Goal: Communication & Community: Answer question/provide support

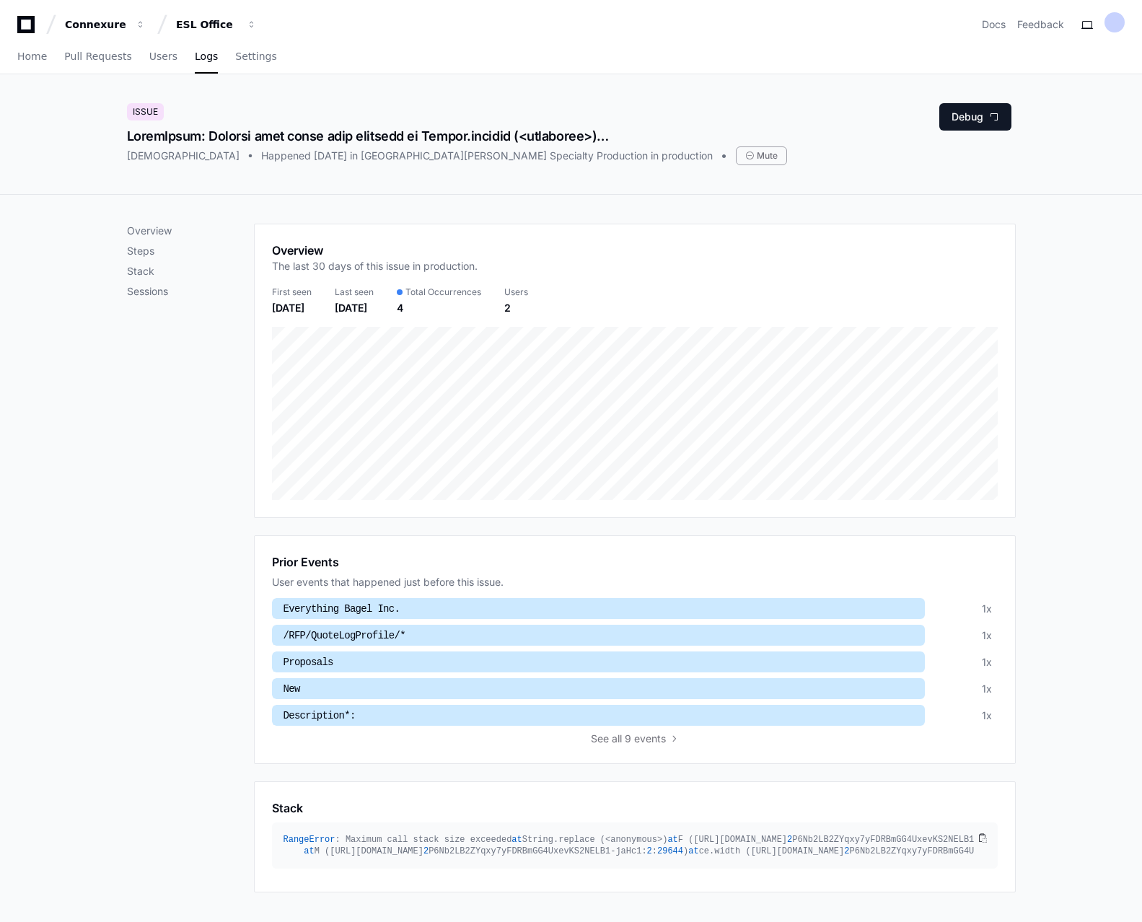
click at [13, 56] on div "Home Pull Requests Users Logs Settings" at bounding box center [571, 57] width 1142 height 34
click at [31, 53] on span "Home" at bounding box center [32, 56] width 30 height 9
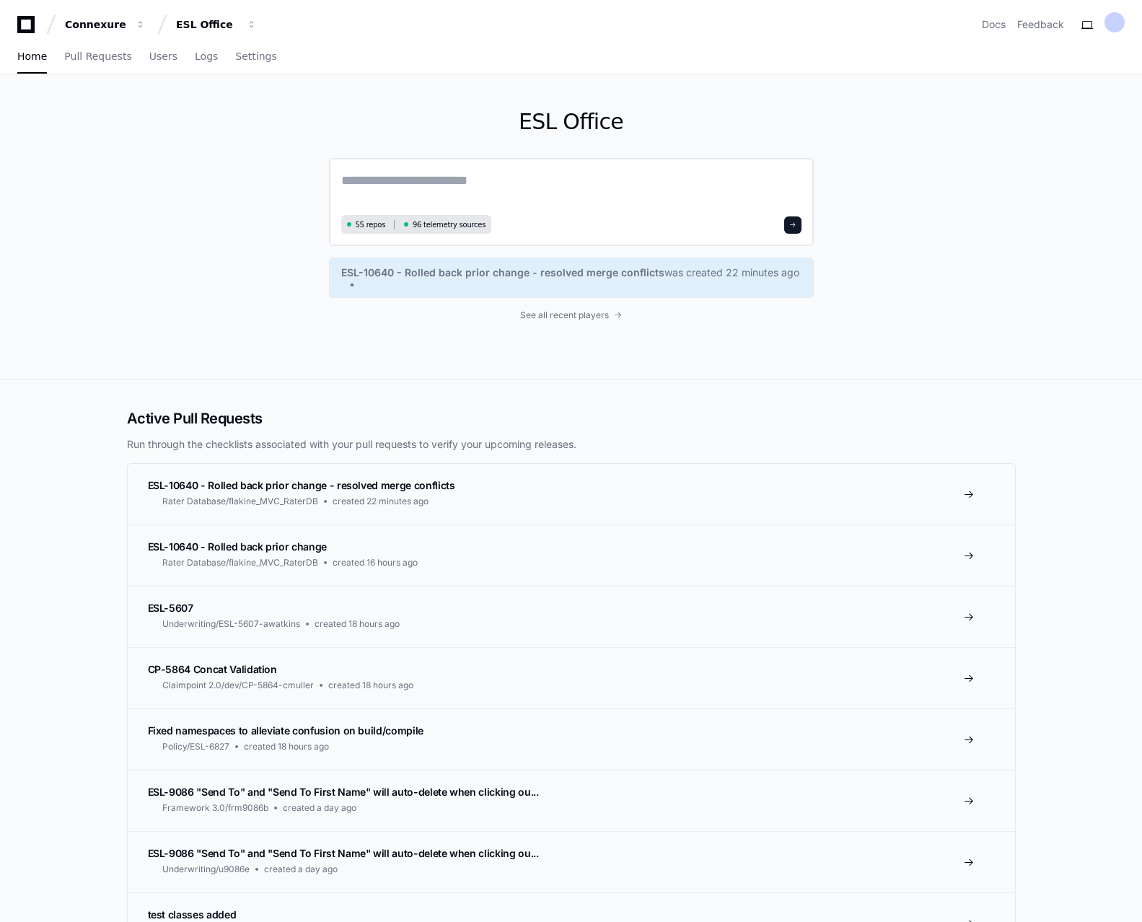
click at [486, 177] on textarea at bounding box center [571, 190] width 460 height 40
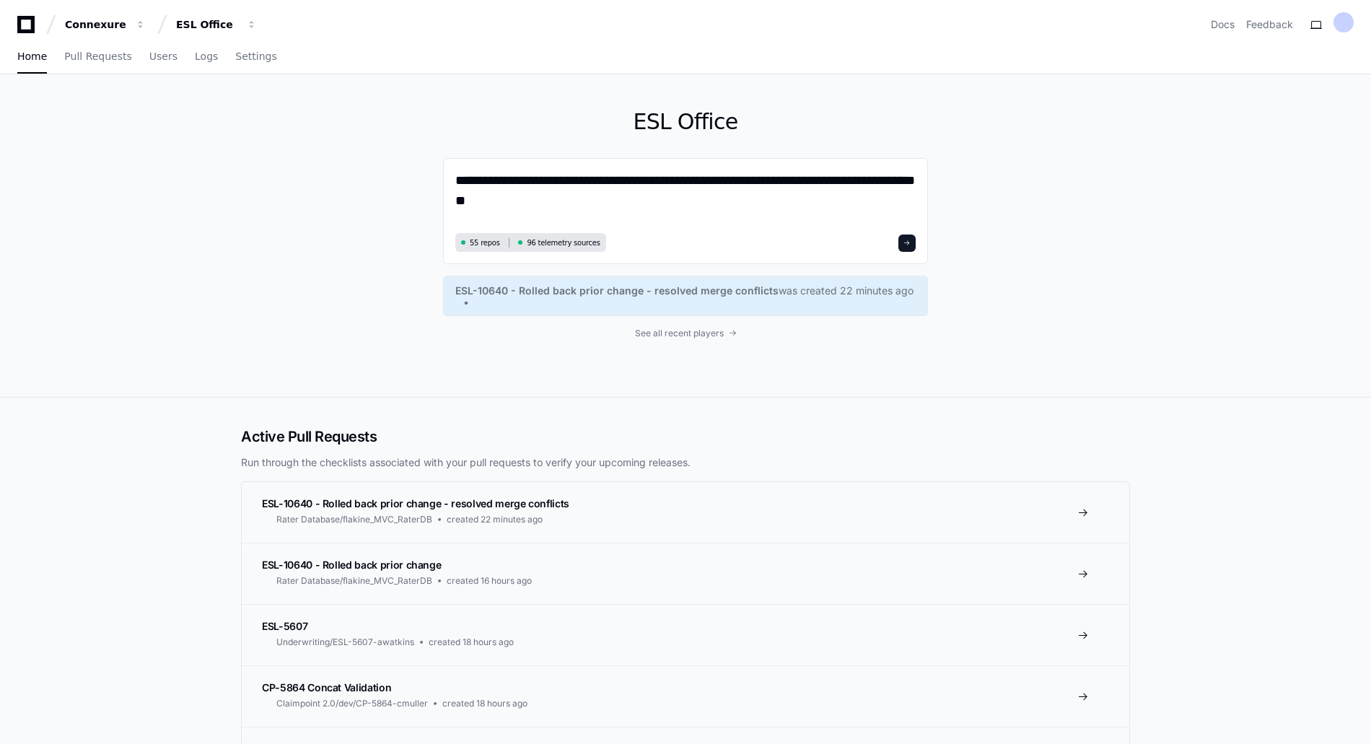
paste textarea "**********"
type textarea "**********"
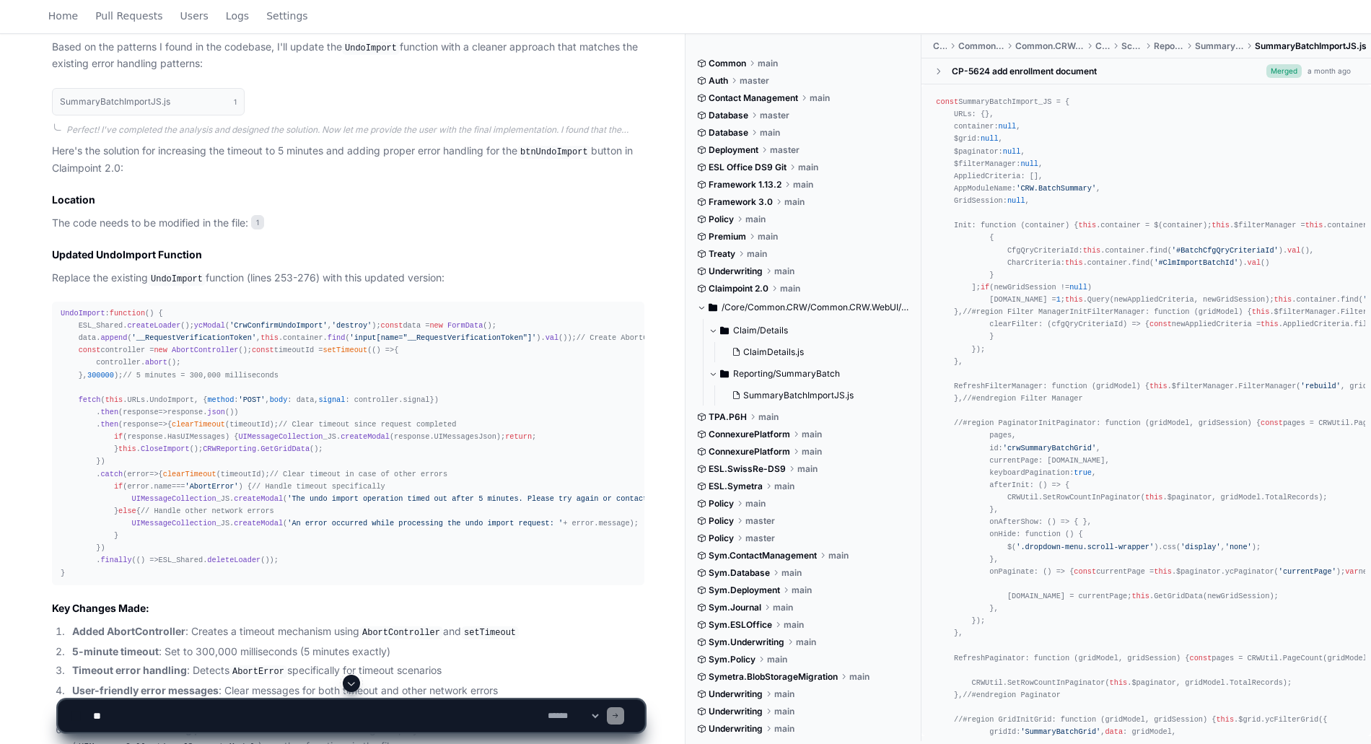
scroll to position [1100, 0]
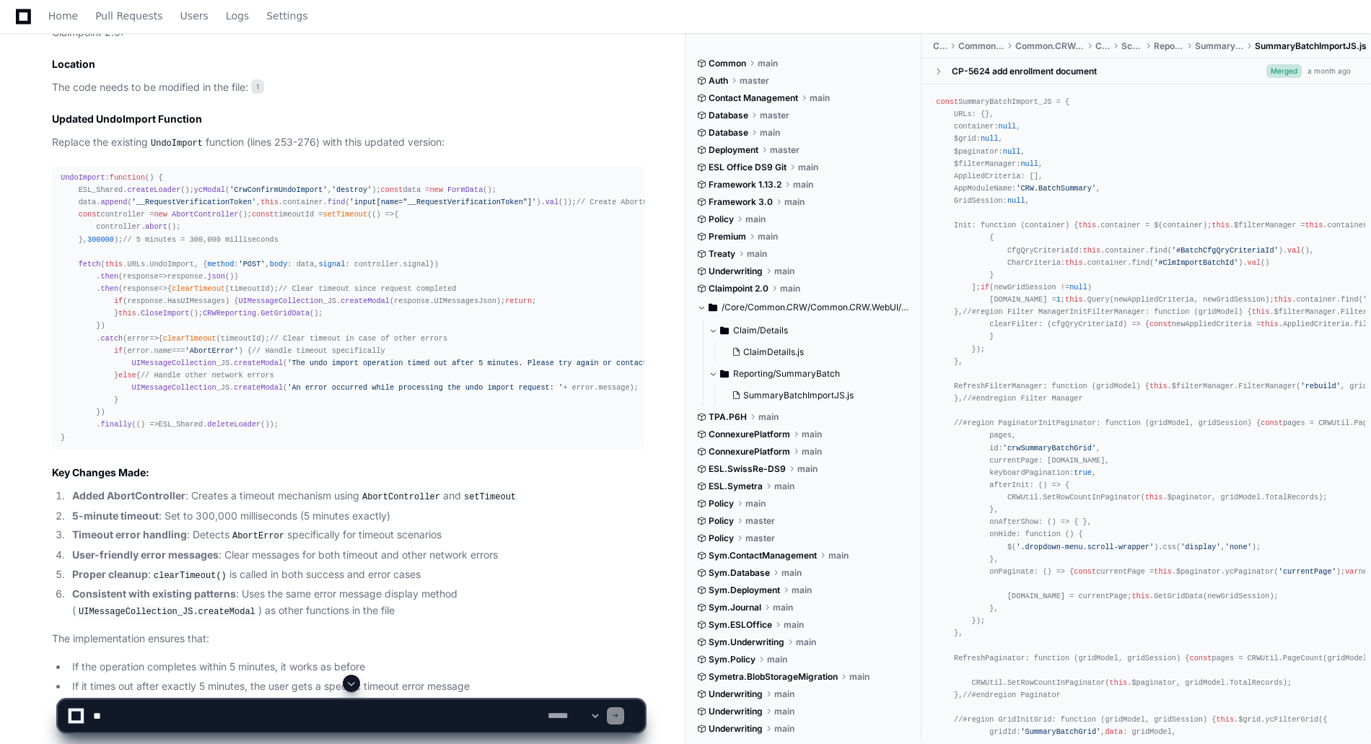
scroll to position [1308, 0]
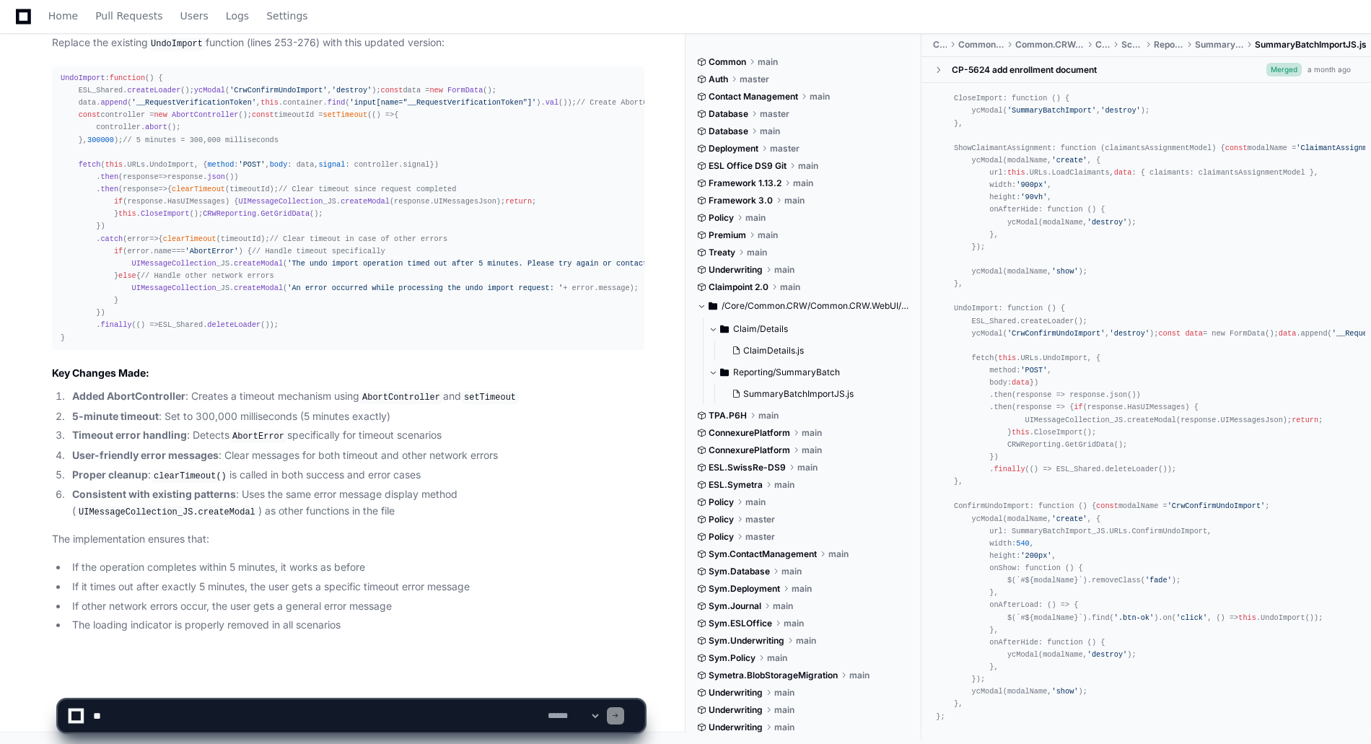
scroll to position [1876, 0]
click at [165, 716] on textarea at bounding box center [317, 716] width 455 height 32
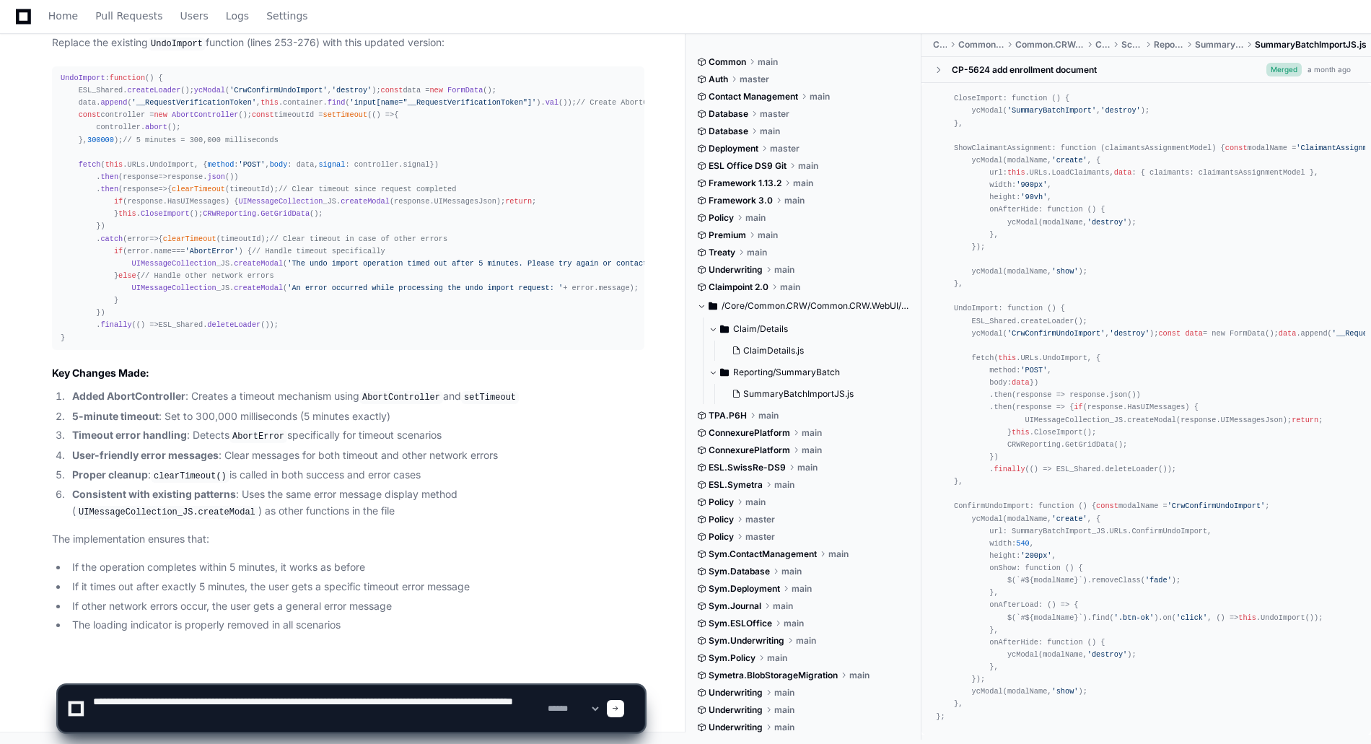
scroll to position [4, 0]
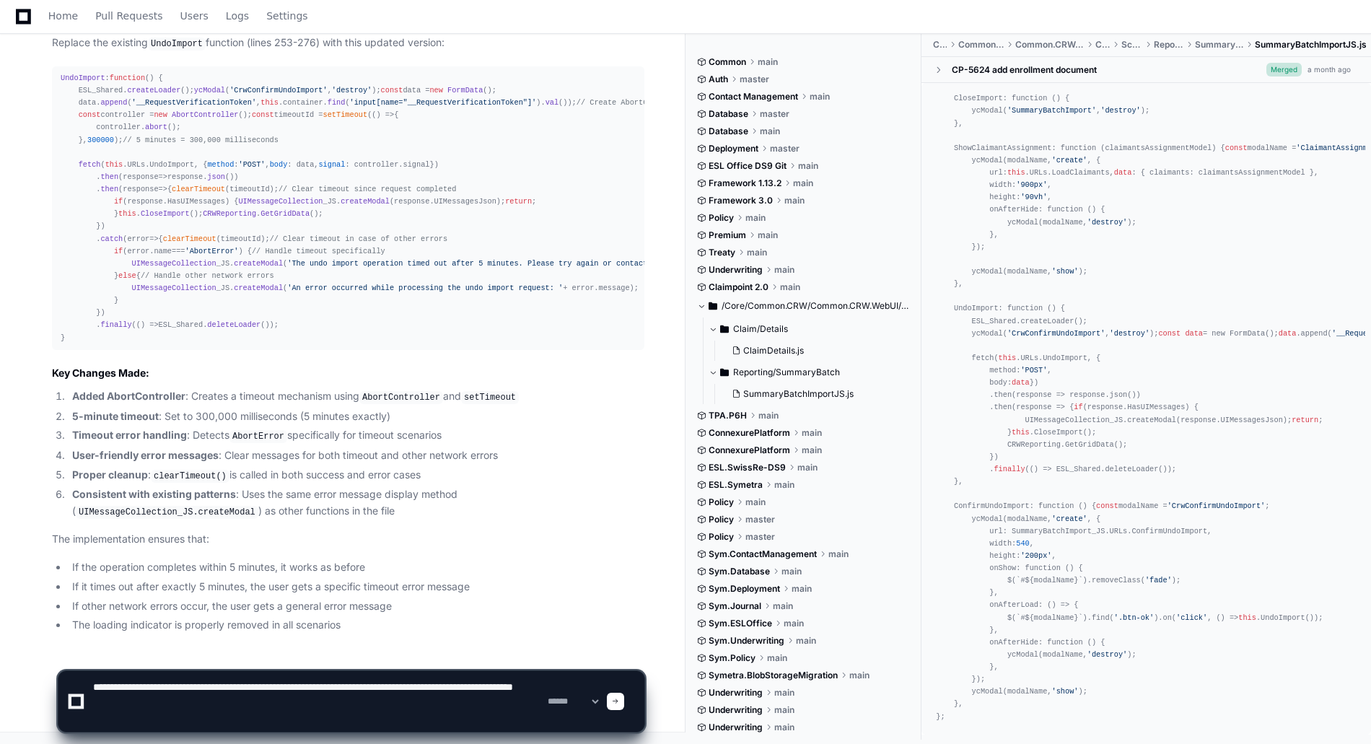
paste textarea "**********"
type textarea "**********"
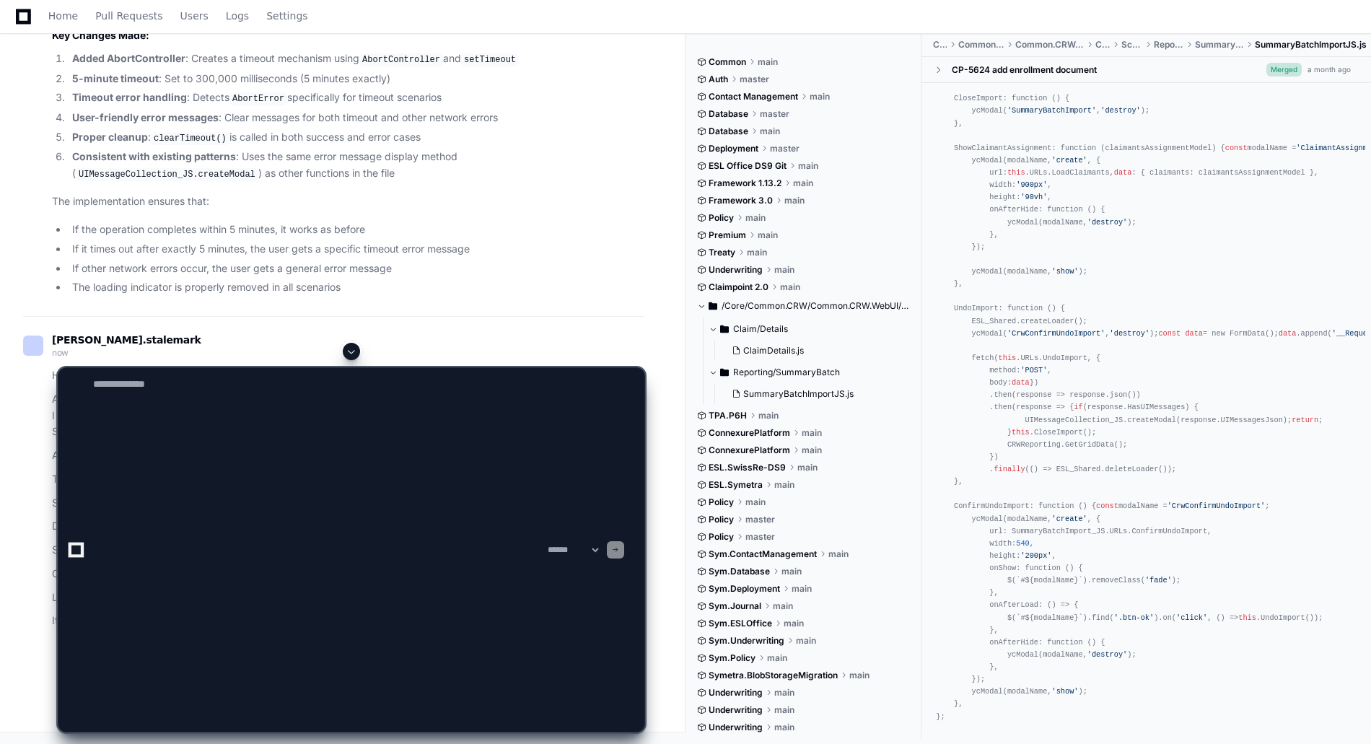
scroll to position [0, 0]
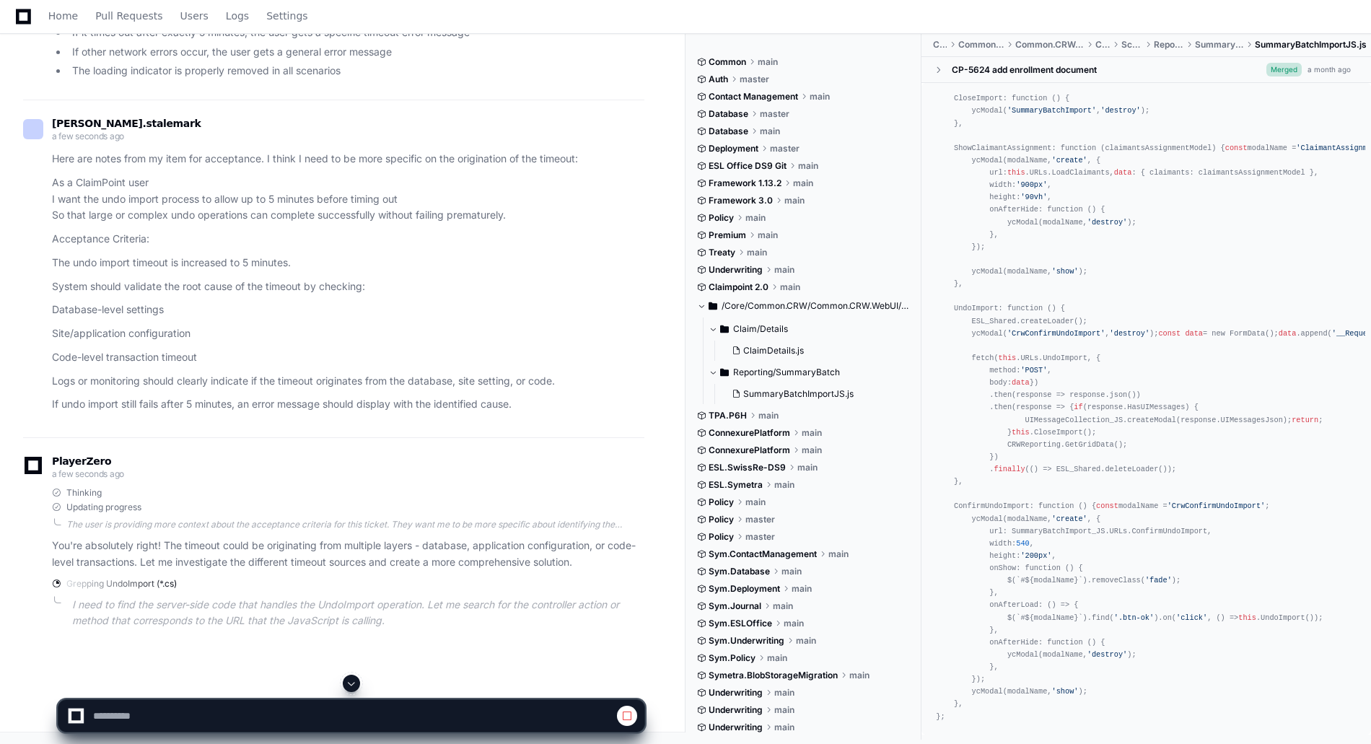
click at [352, 685] on span at bounding box center [352, 683] width 12 height 12
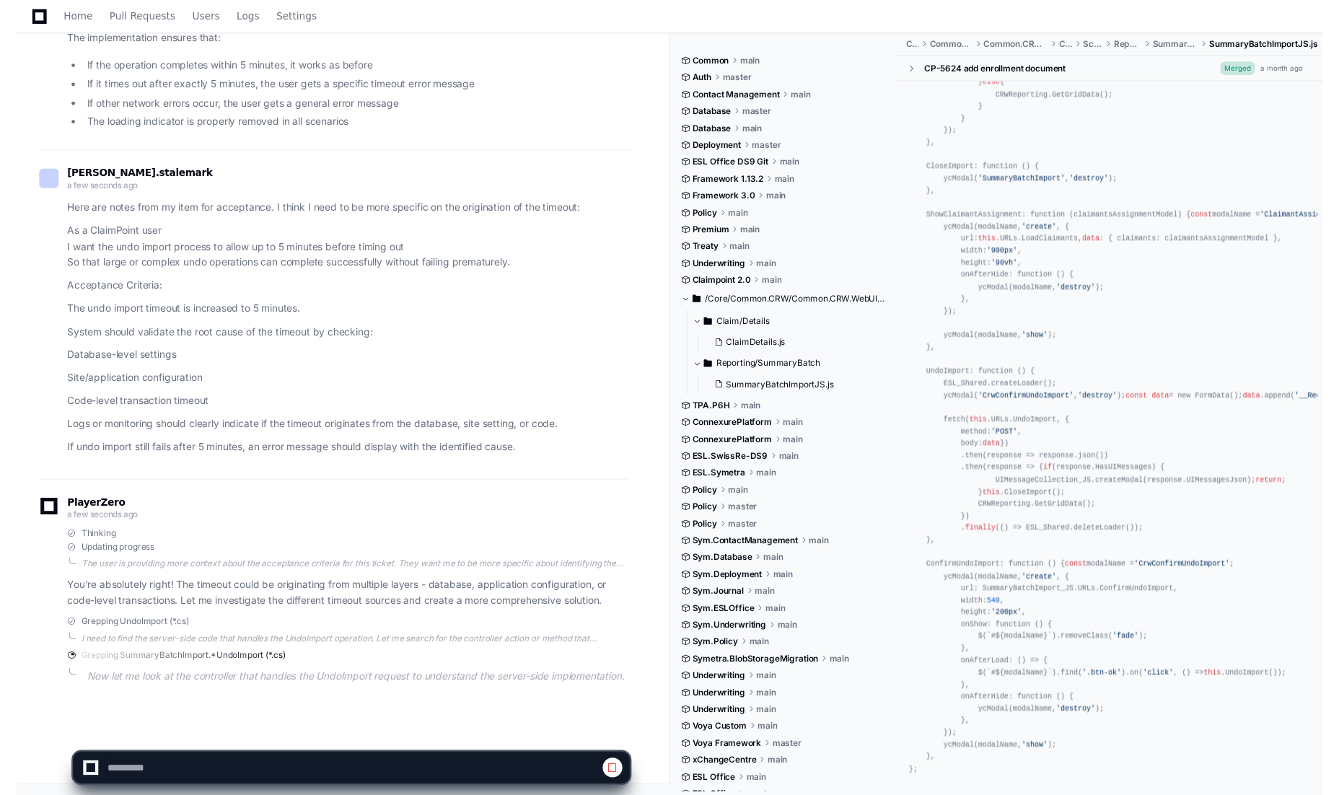
scroll to position [2967, 0]
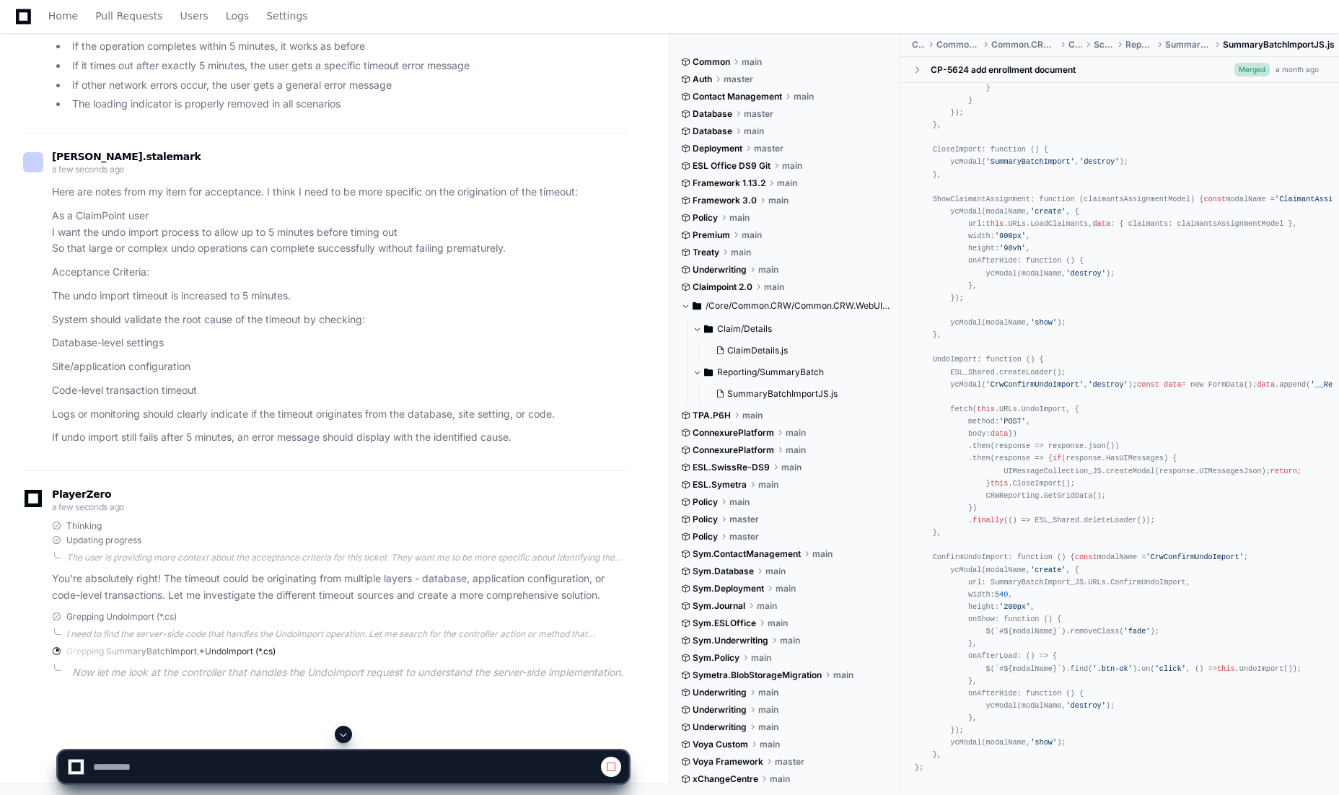
click at [341, 733] on span at bounding box center [344, 735] width 12 height 12
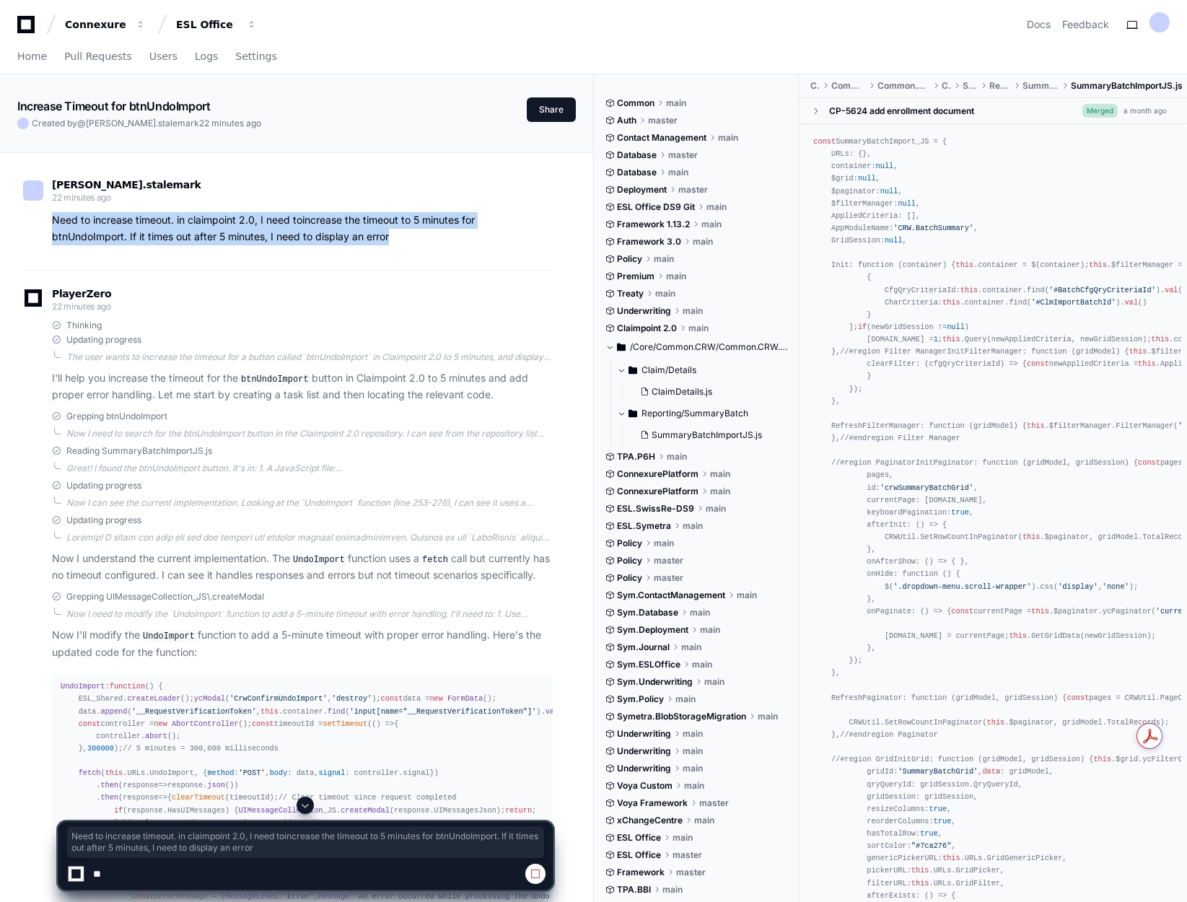
drag, startPoint x: 53, startPoint y: 219, endPoint x: 416, endPoint y: 249, distance: 364.1
click at [416, 249] on div "greg.stalemark 22 minutes ago Need to increase timeout. in claimpoint 2.0, I ne…" at bounding box center [288, 216] width 530 height 108
copy p "Need to increase timeout. in claimpoint 2.0, I need toincrease the timeout to 5…"
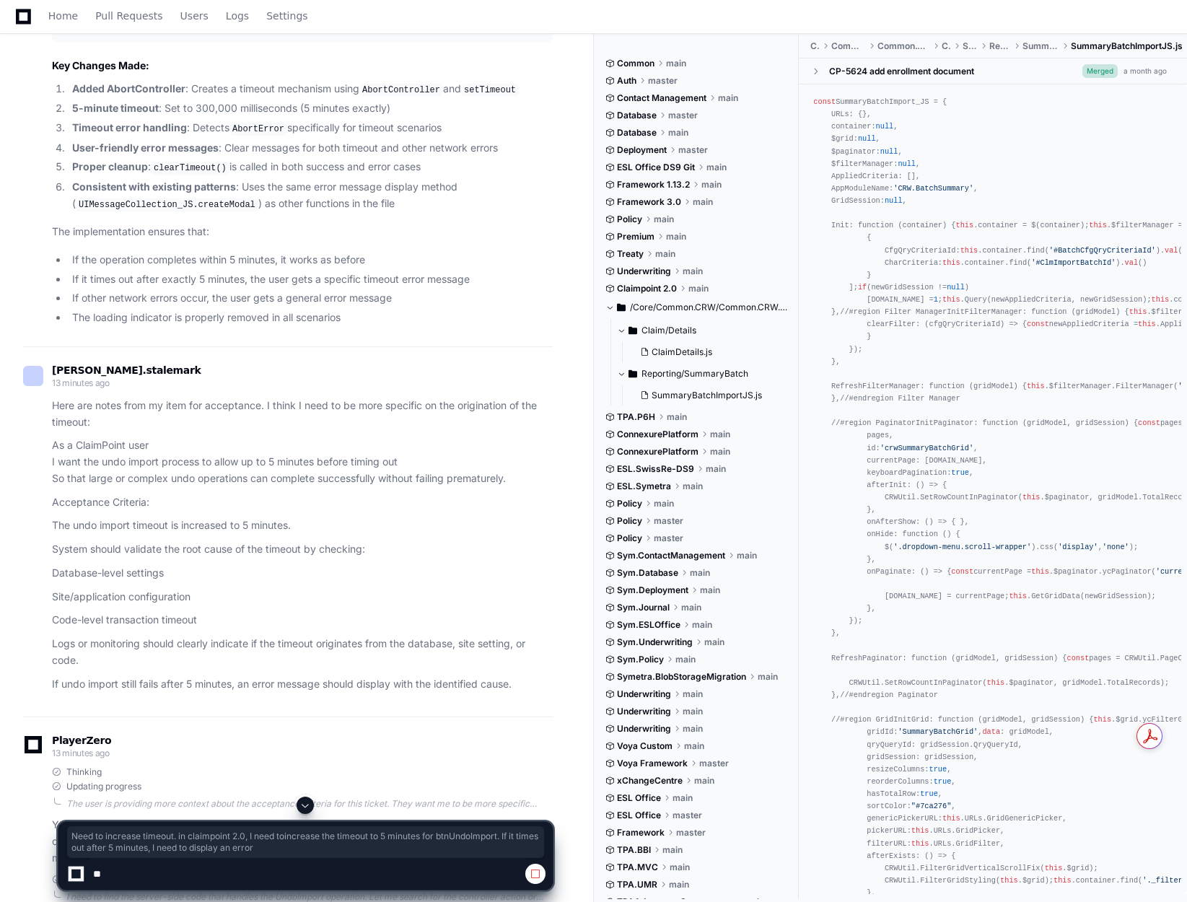
scroll to position [1659, 0]
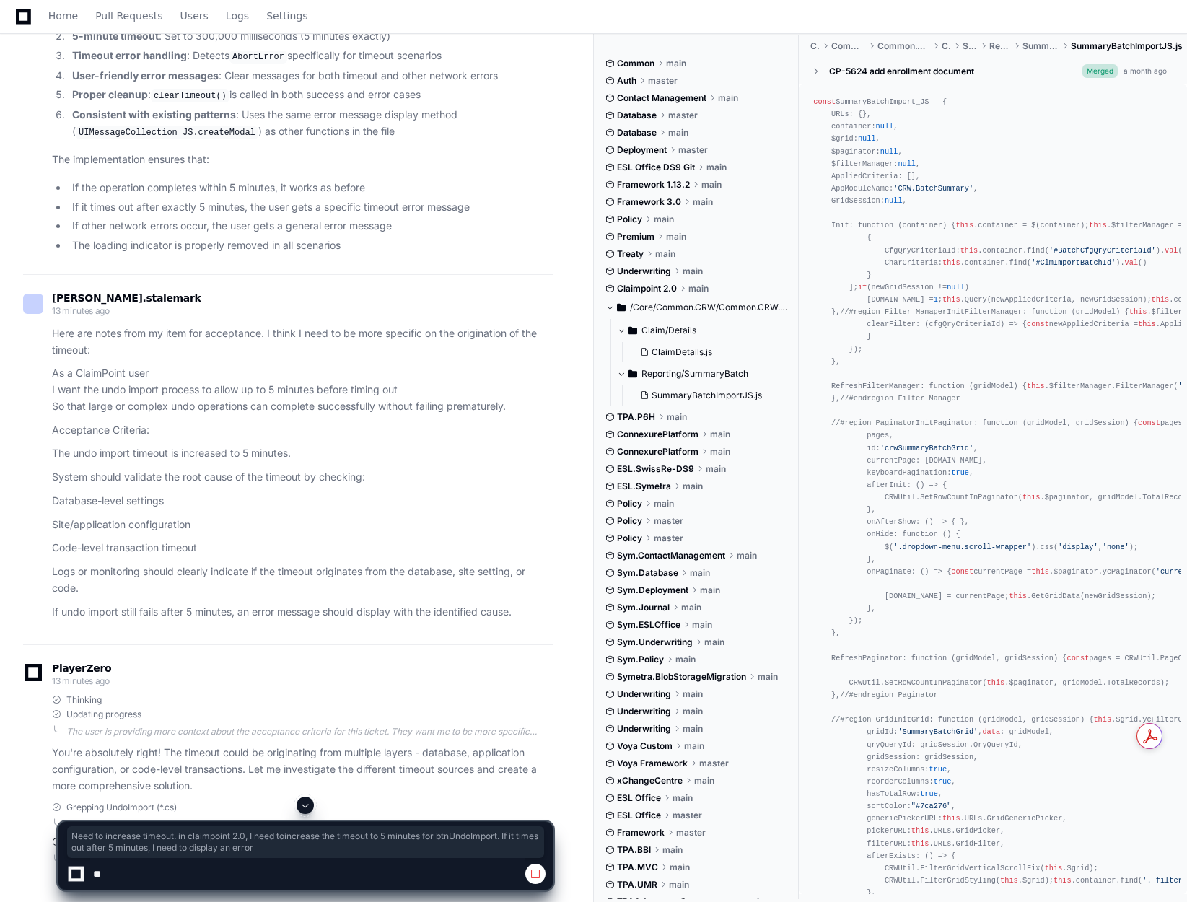
click at [304, 794] on span at bounding box center [305, 805] width 12 height 12
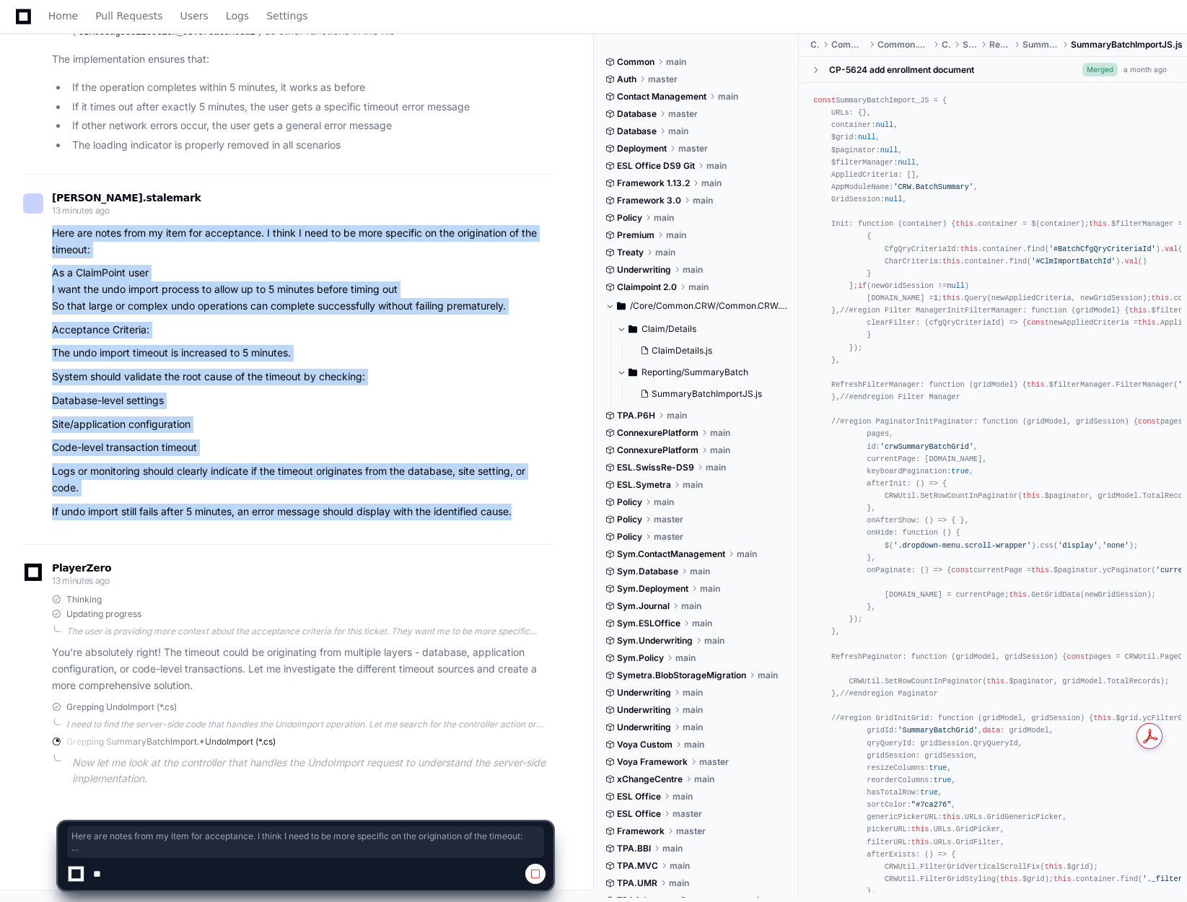
drag, startPoint x: 53, startPoint y: 230, endPoint x: 558, endPoint y: 525, distance: 584.6
copy article "Here are notes from my item for acceptance. I think I need to be more specific …"
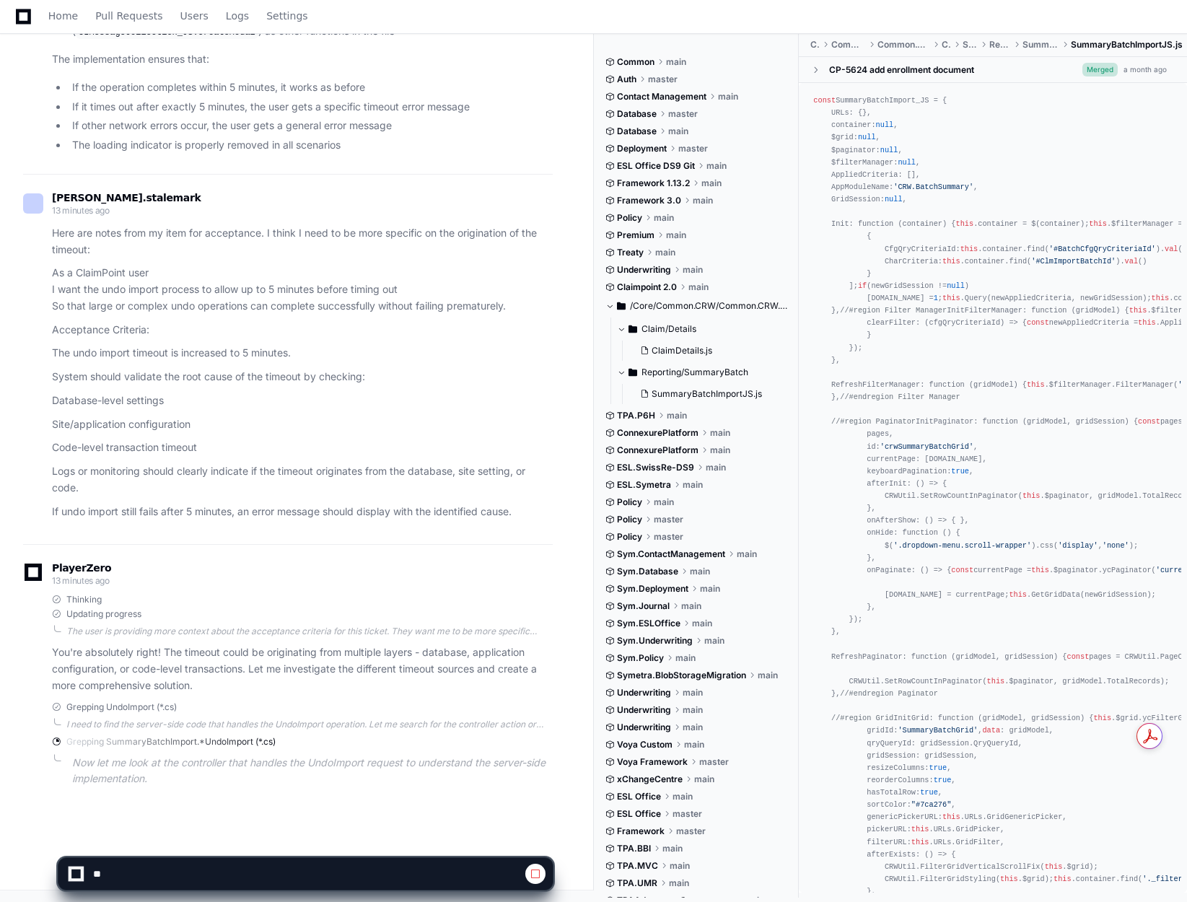
click at [351, 557] on div "PlayerZero 13 minutes ago Thinking Updating progress The user is providing more…" at bounding box center [288, 678] width 530 height 268
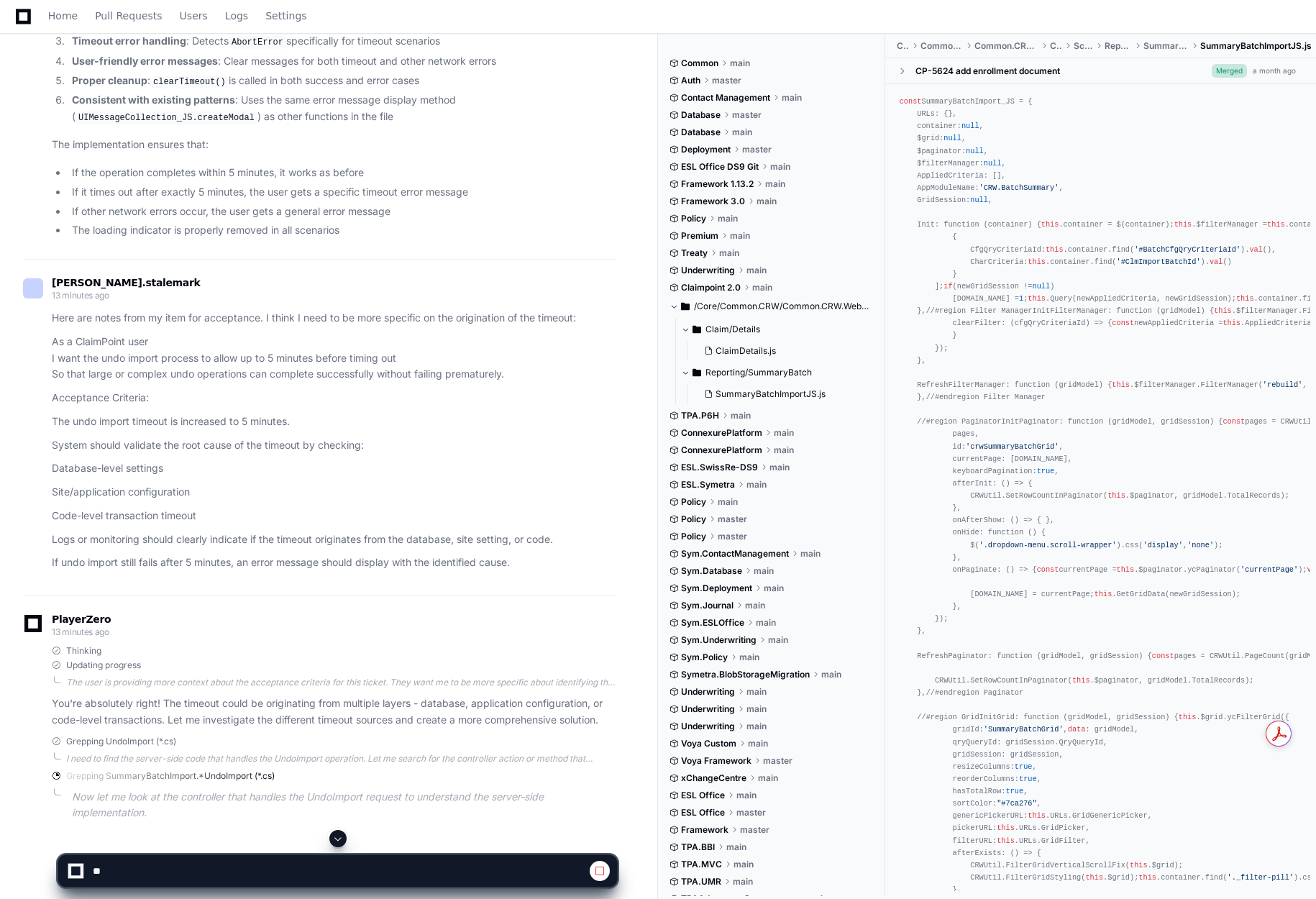
scroll to position [1436, 0]
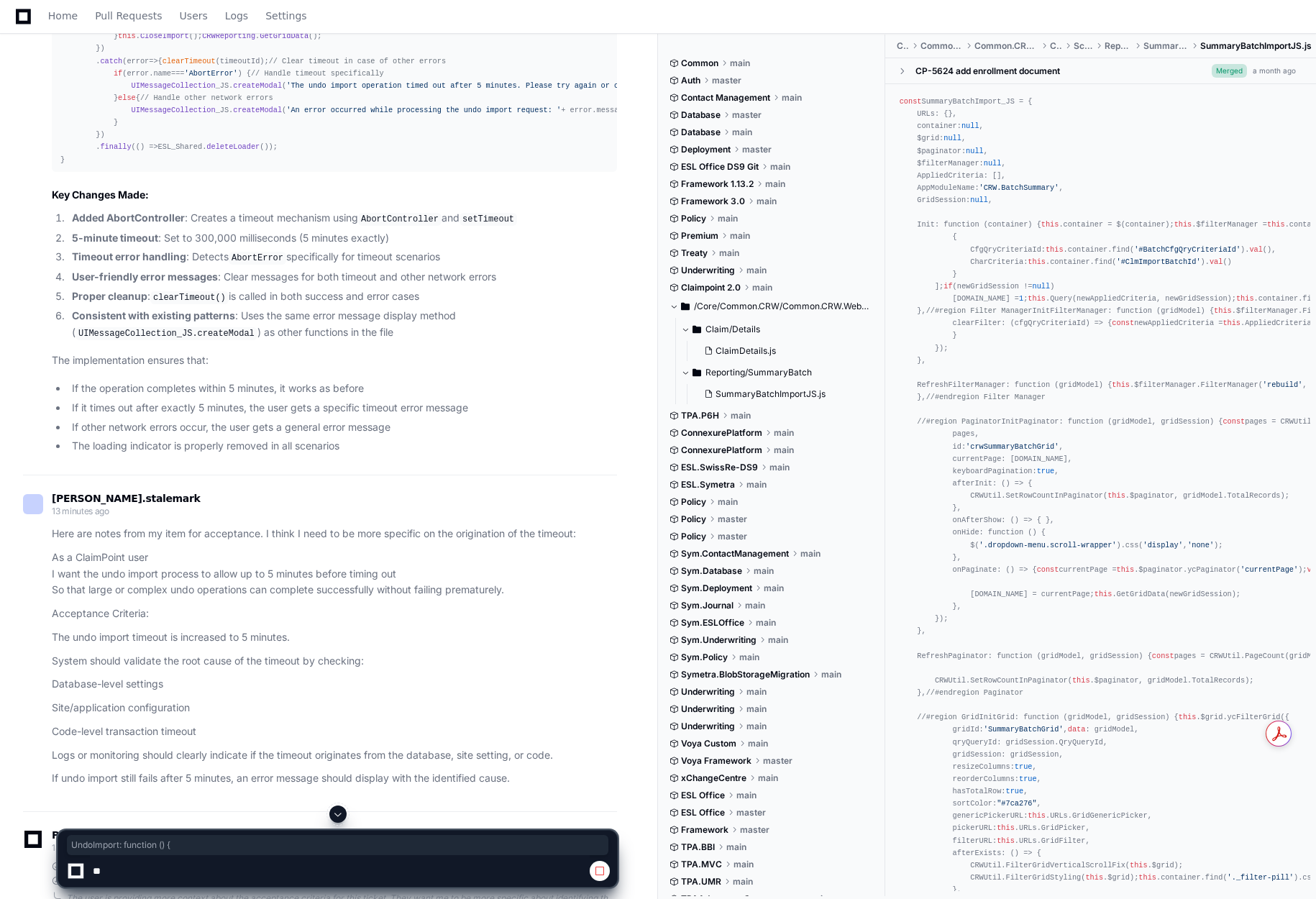
drag, startPoint x: 164, startPoint y: 267, endPoint x: 47, endPoint y: 268, distance: 117.0
click at [47, 268] on div "SummaryBatchImportJS.js 1 Perfect! I've completed the analysis and designed the…" at bounding box center [320, 61] width 594 height 786
copy div "UndoImport : function ( ) {"
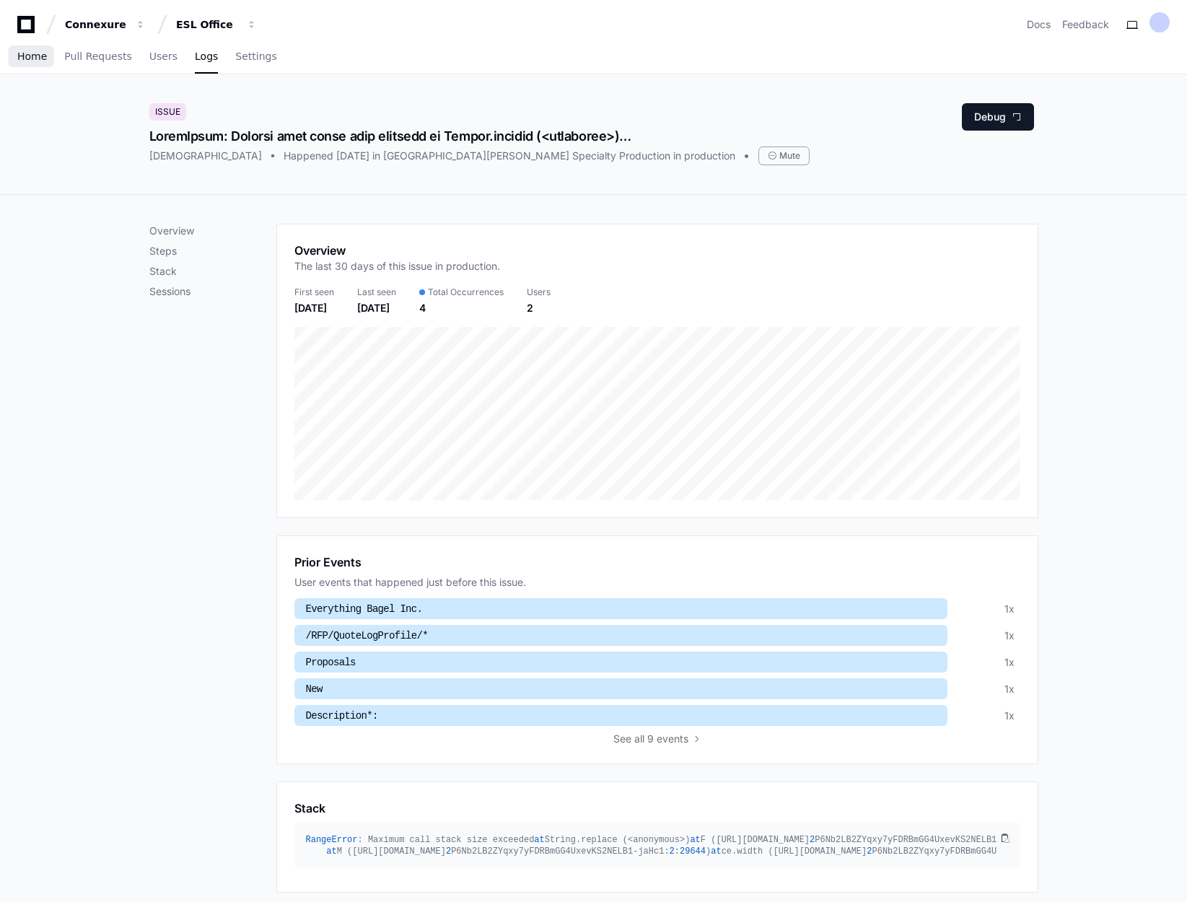
click at [29, 60] on span "Home" at bounding box center [32, 56] width 30 height 9
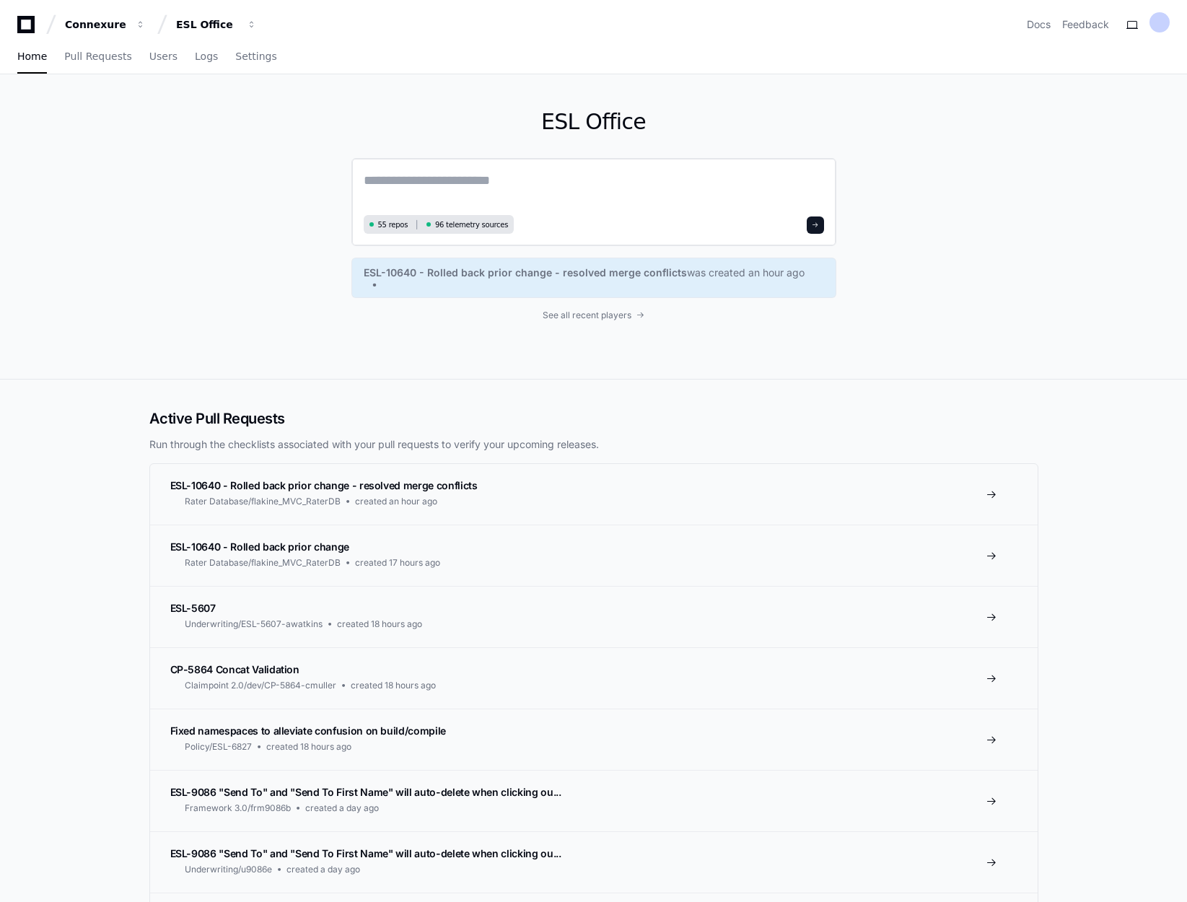
click at [478, 180] on textarea at bounding box center [594, 190] width 460 height 40
paste textarea "**********"
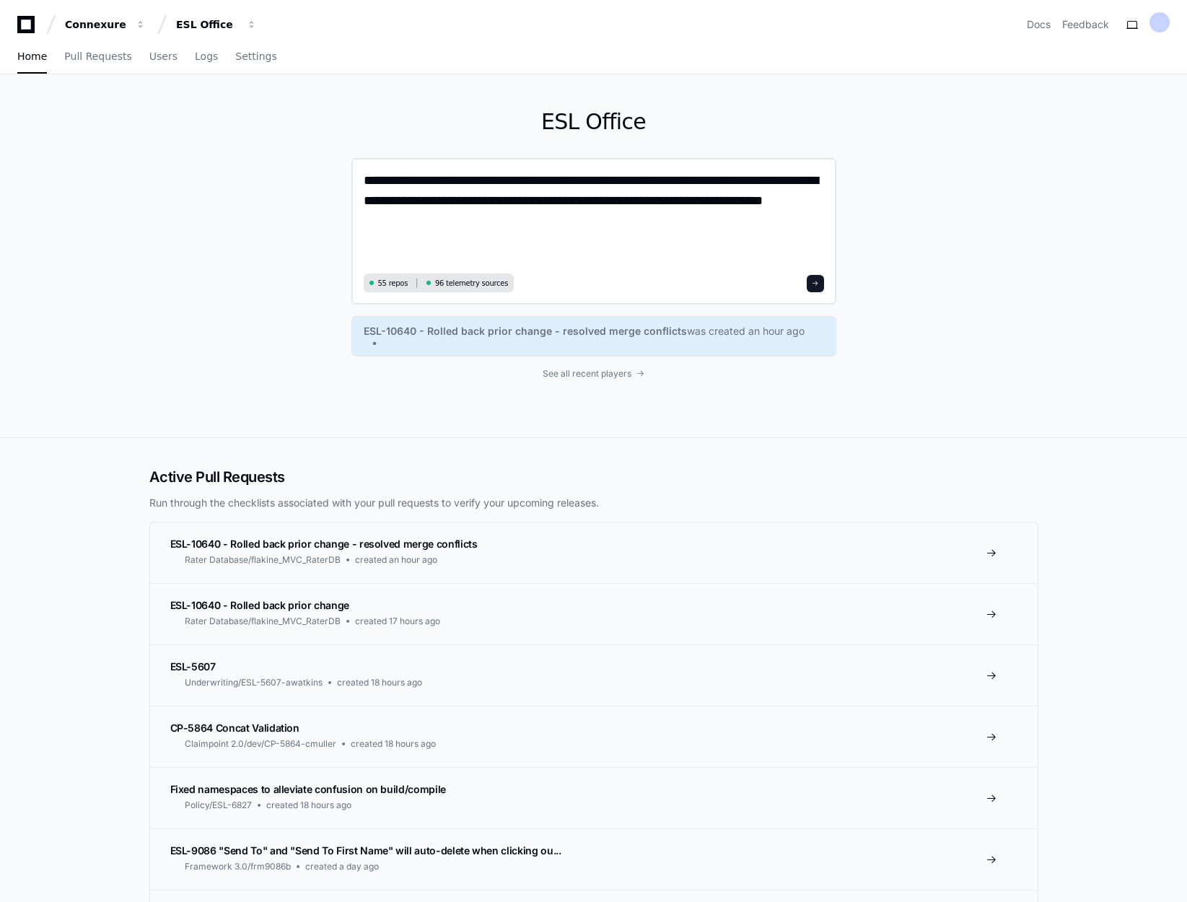
paste textarea "**********"
type textarea "**********"
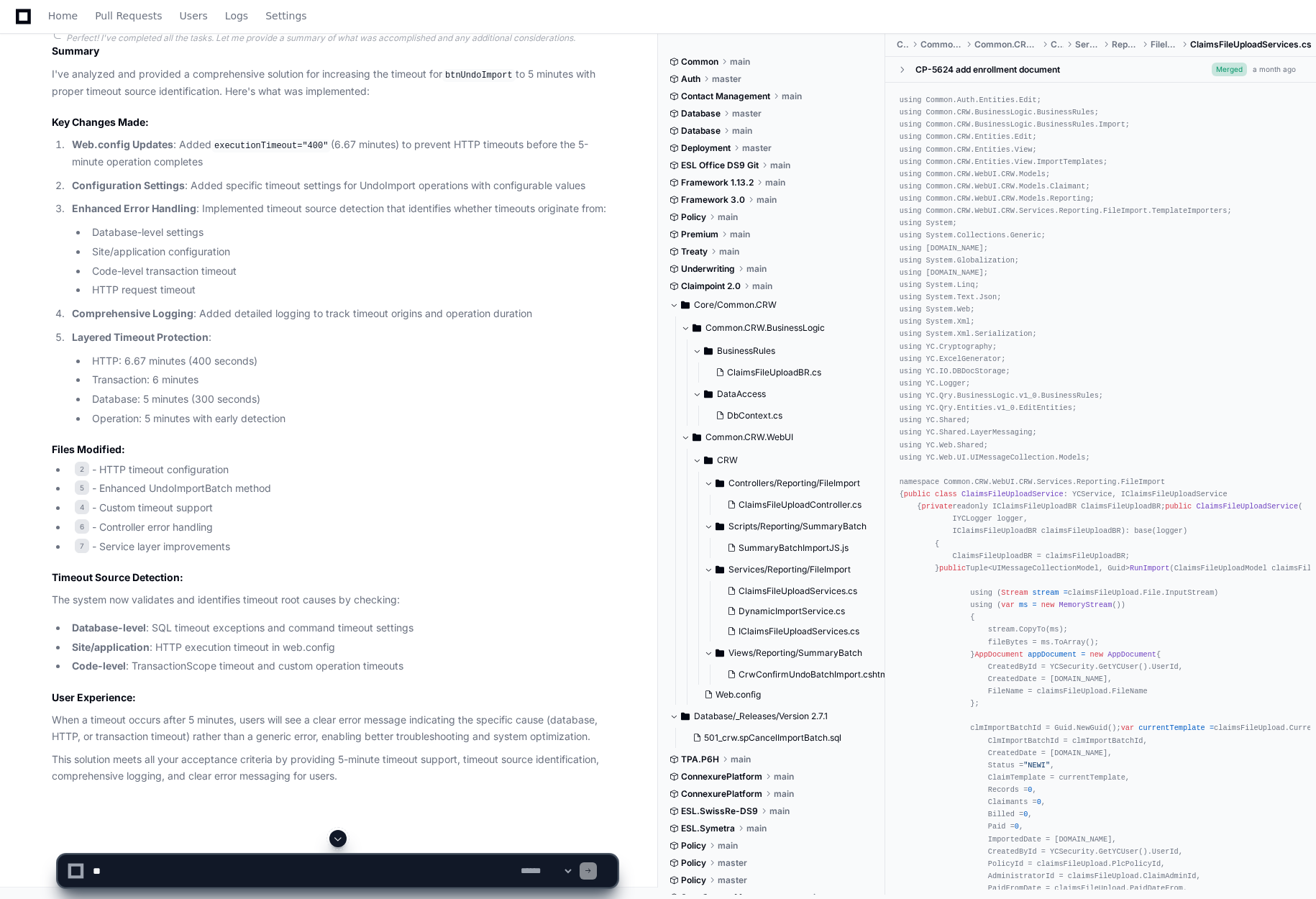
scroll to position [3858, 0]
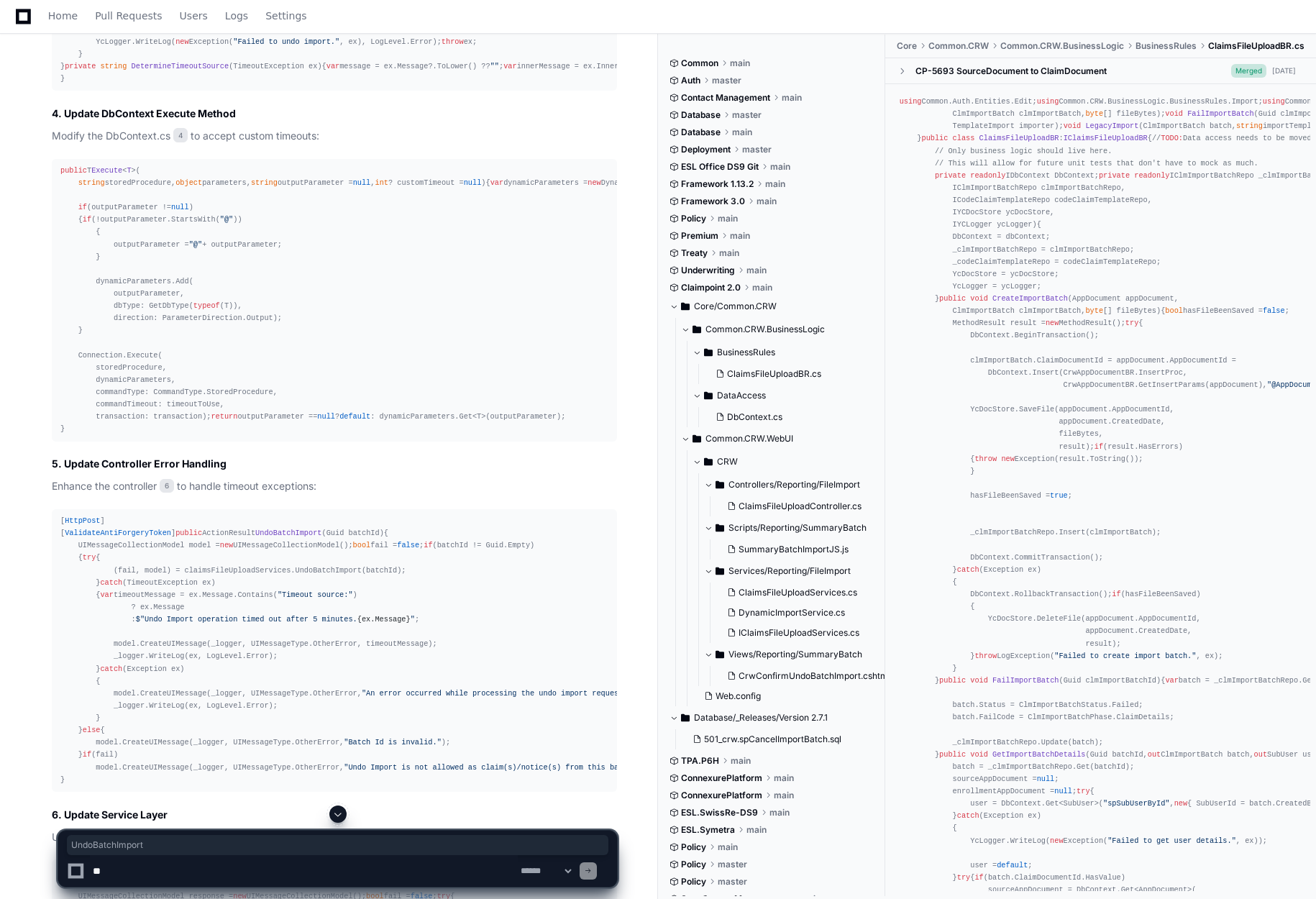
scroll to position [2780, 0]
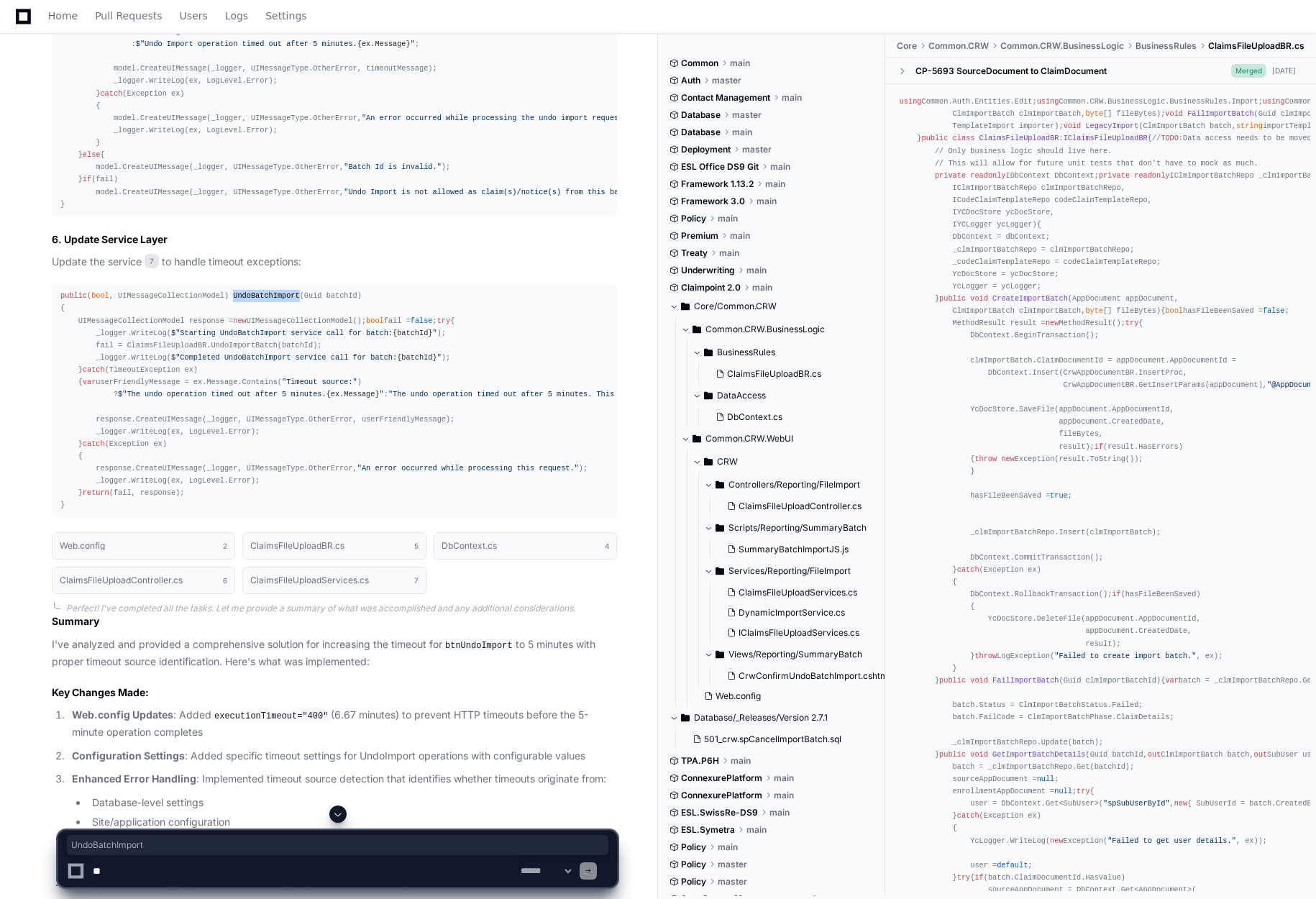
click at [252, 879] on textarea at bounding box center [303, 871] width 428 height 32
